Goal: Task Accomplishment & Management: Use online tool/utility

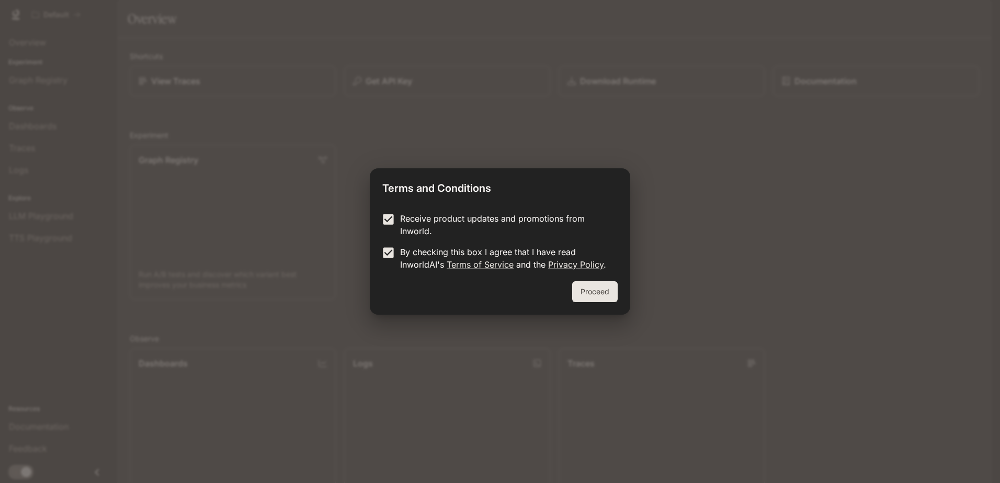
click at [590, 293] on button "Proceed" at bounding box center [595, 291] width 46 height 21
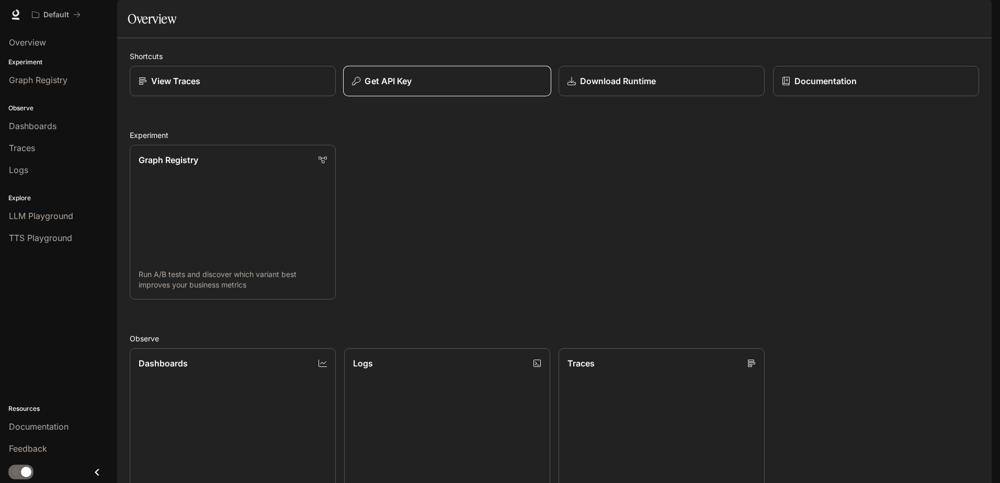
click at [371, 97] on button "Get API Key" at bounding box center [447, 81] width 208 height 31
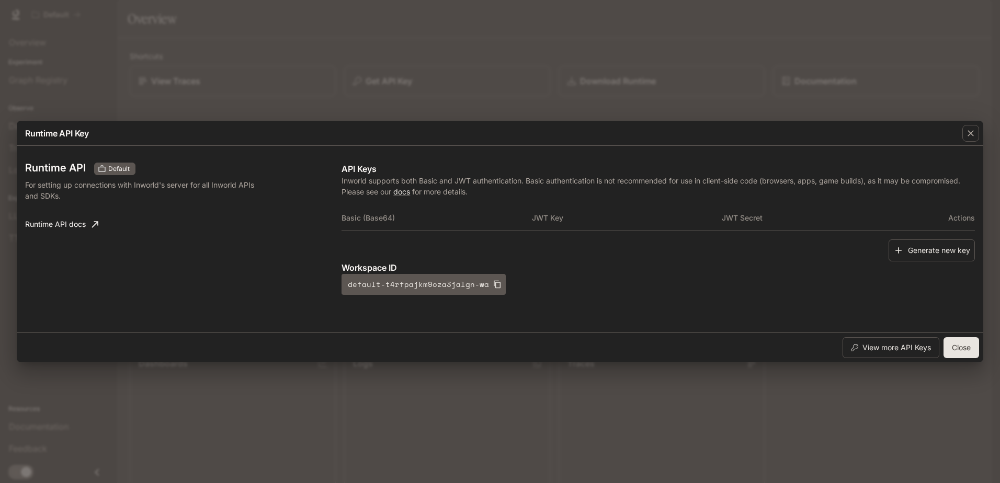
drag, startPoint x: 737, startPoint y: 218, endPoint x: 763, endPoint y: 221, distance: 26.4
click at [737, 218] on th "JWT Secret" at bounding box center [817, 218] width 190 height 25
click at [904, 251] on button "Generate new key" at bounding box center [932, 251] width 86 height 22
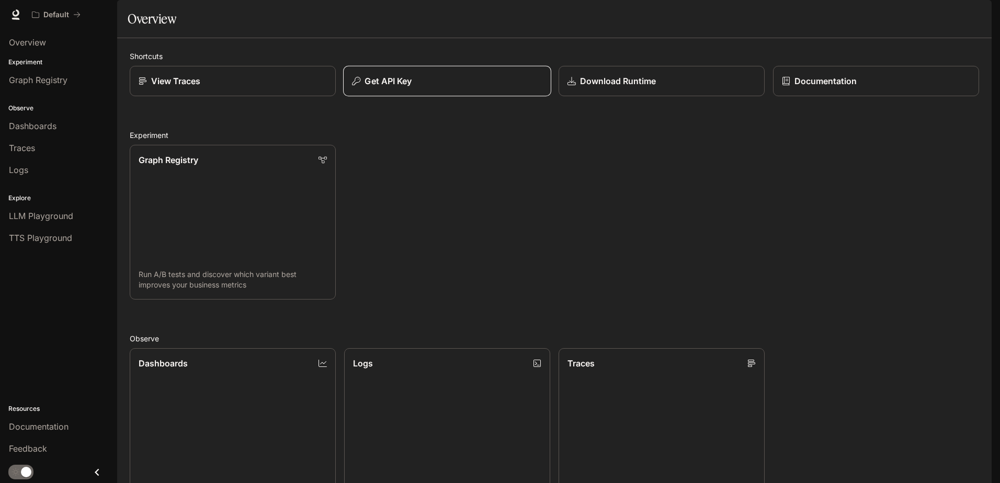
click at [489, 97] on button "Get API Key" at bounding box center [447, 81] width 208 height 31
